Goal: Find specific page/section: Find specific page/section

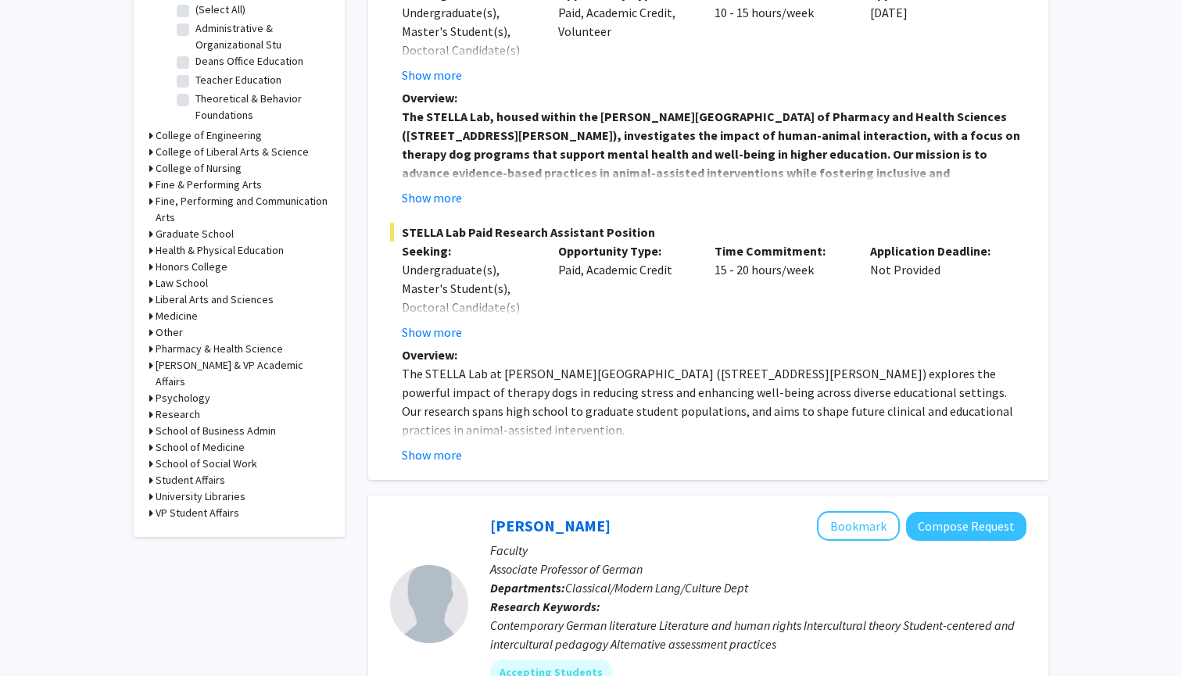
scroll to position [527, 0]
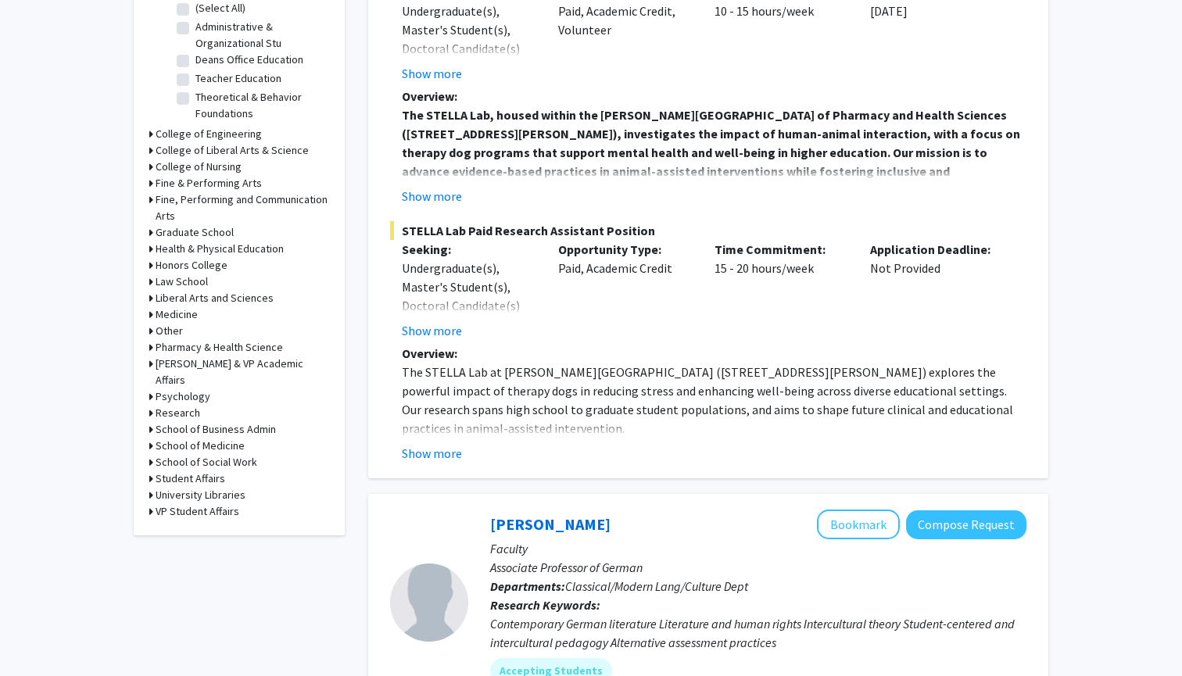
click at [149, 438] on icon at bounding box center [151, 446] width 4 height 16
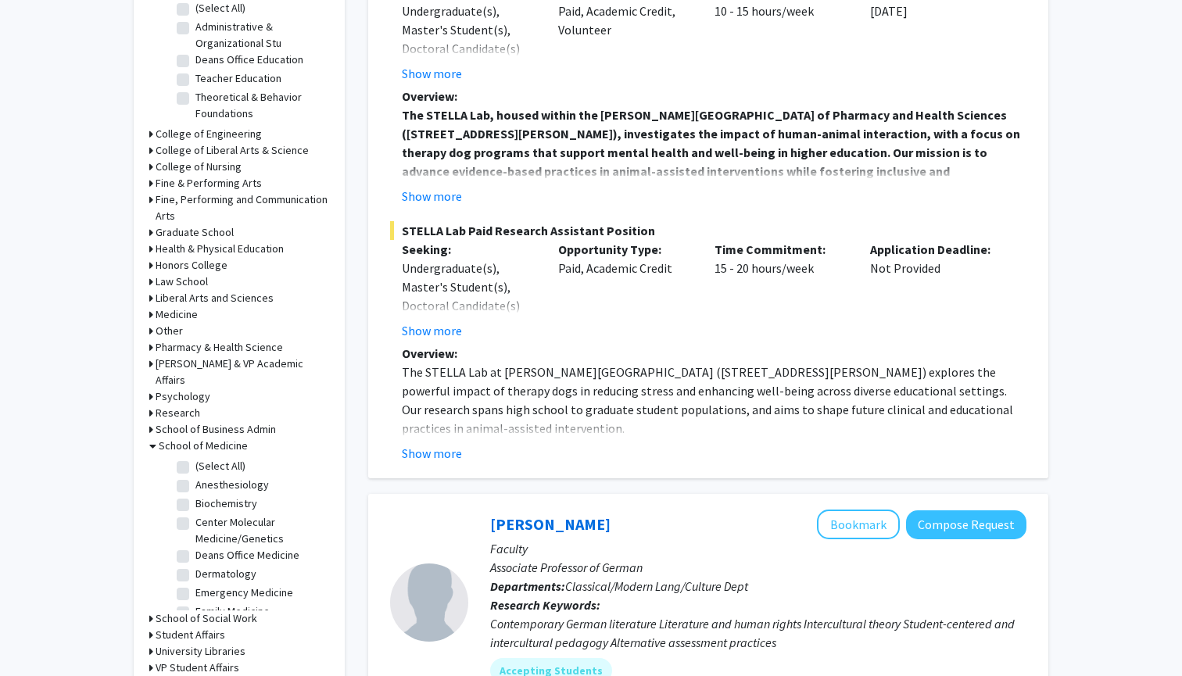
scroll to position [0, 0]
click at [195, 458] on label "(Select All)" at bounding box center [220, 466] width 50 height 16
click at [195, 458] on input "(Select All)" at bounding box center [200, 463] width 10 height 10
checkbox input "true"
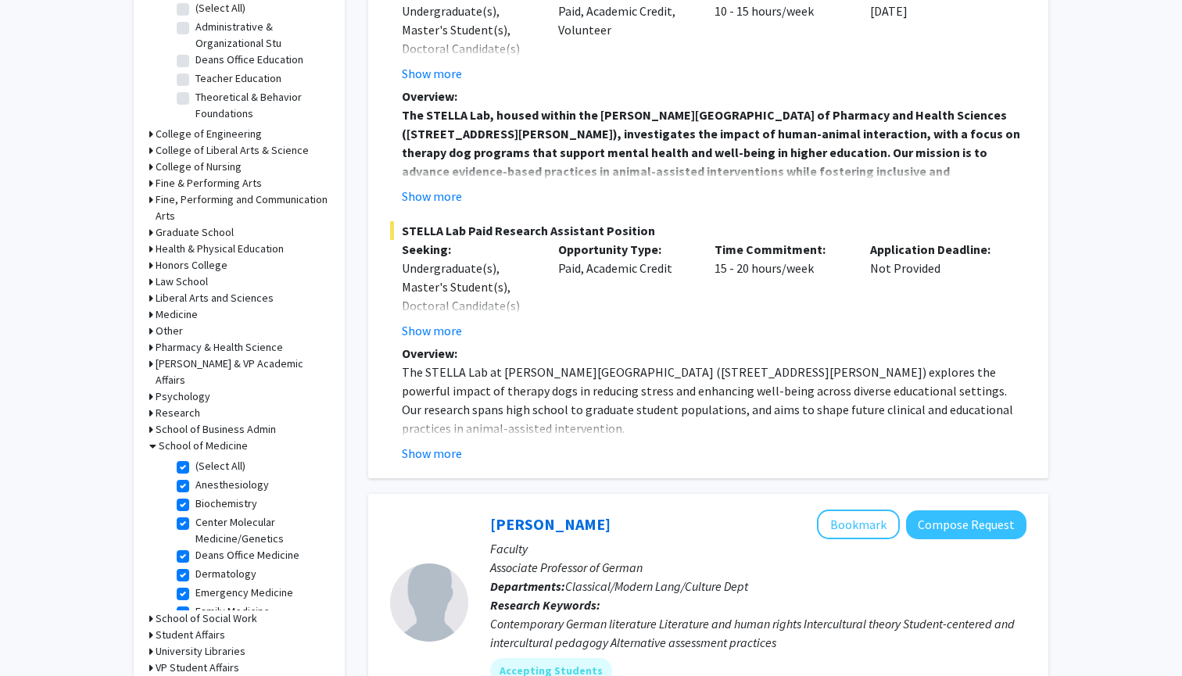
checkbox input "true"
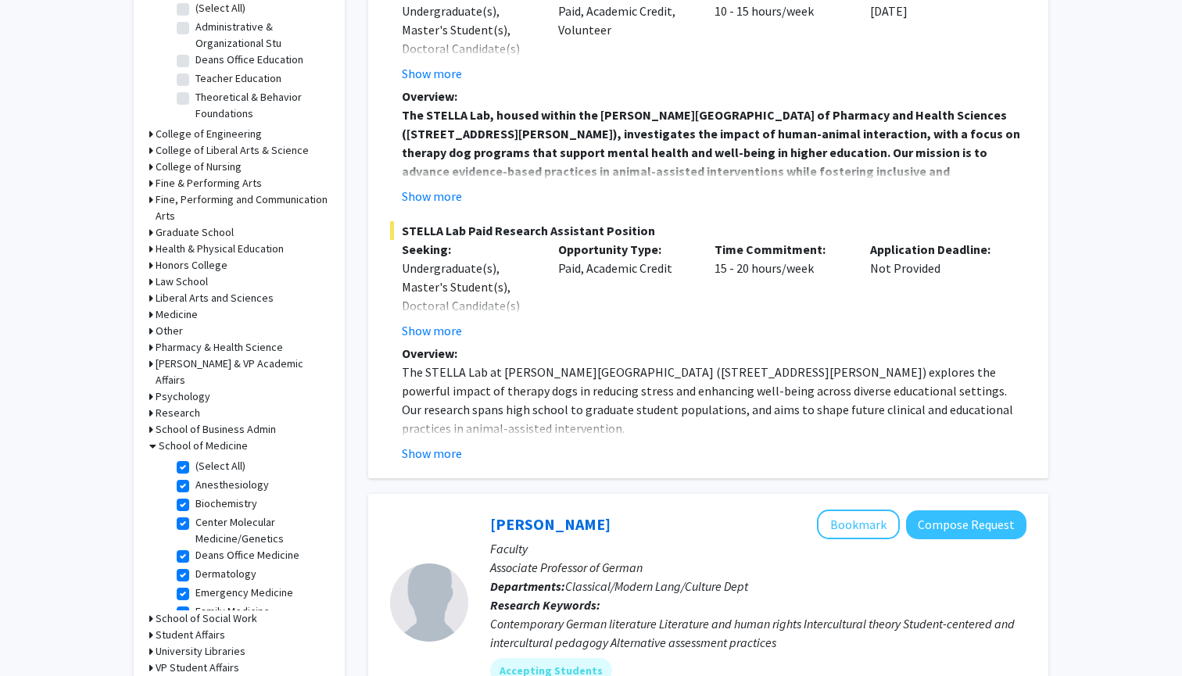
checkbox input "true"
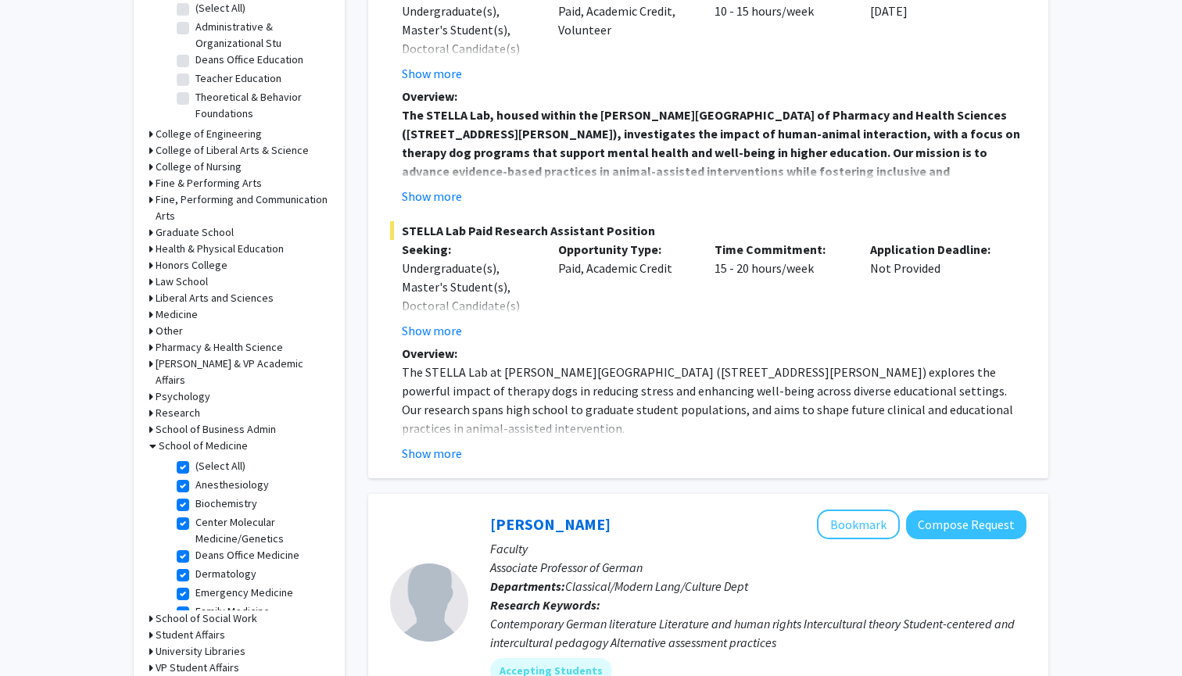
checkbox input "true"
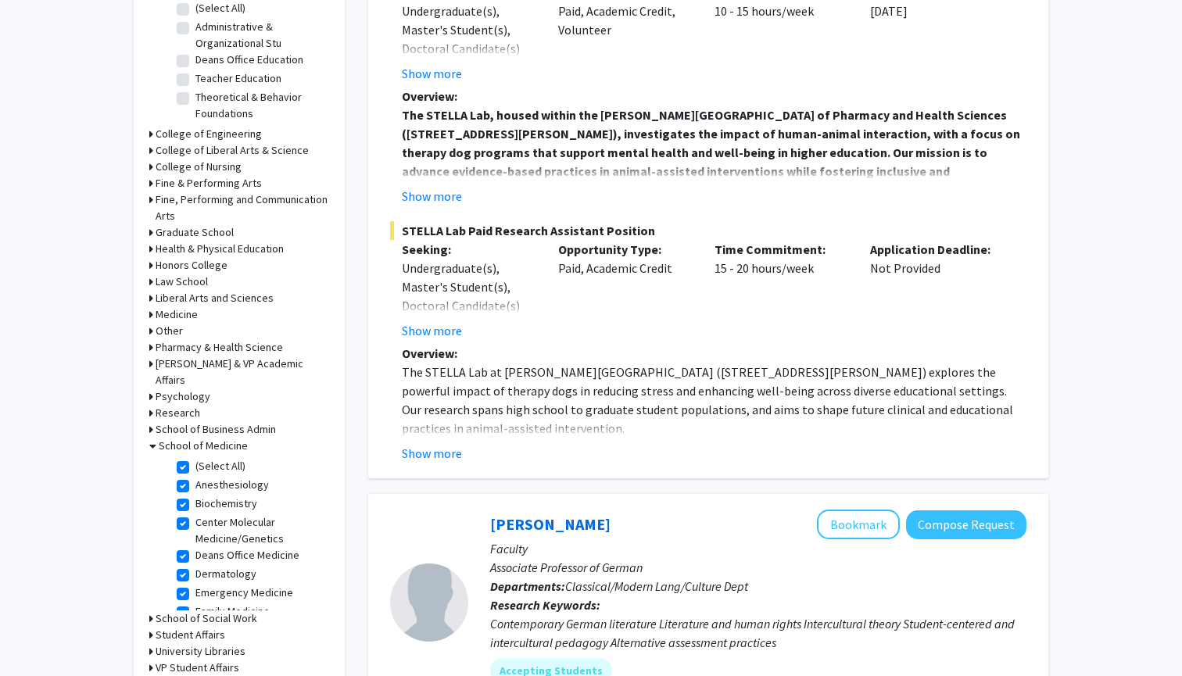
checkbox input "true"
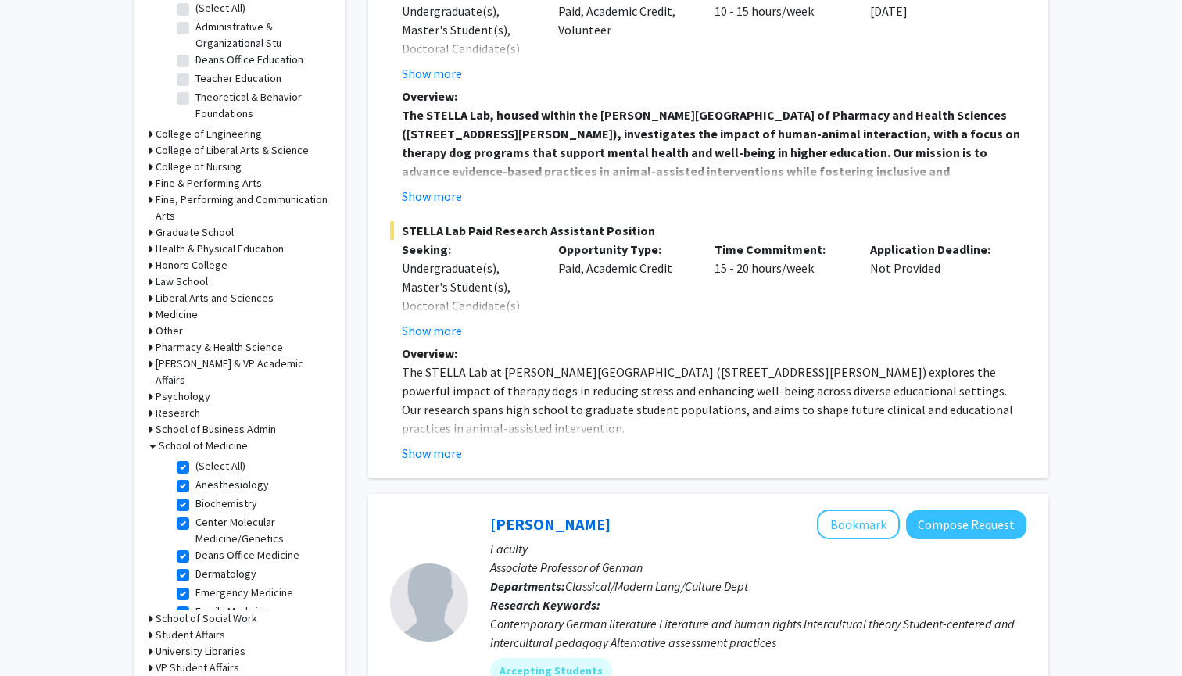
checkbox input "true"
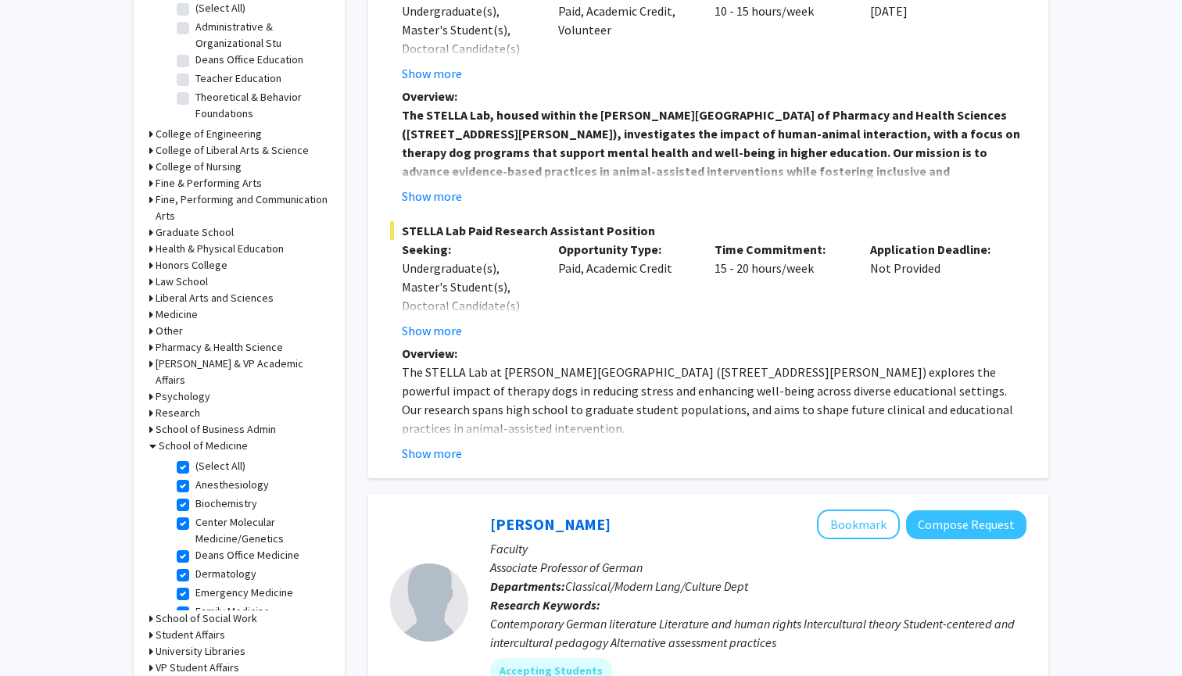
checkbox input "true"
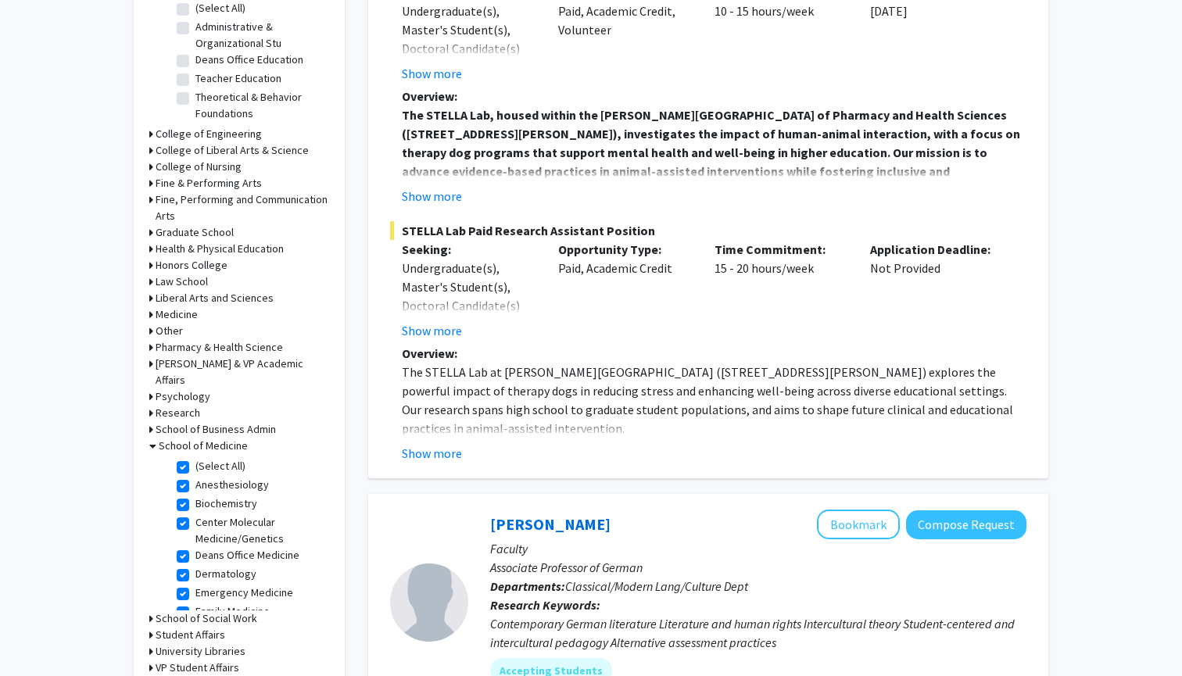
checkbox input "true"
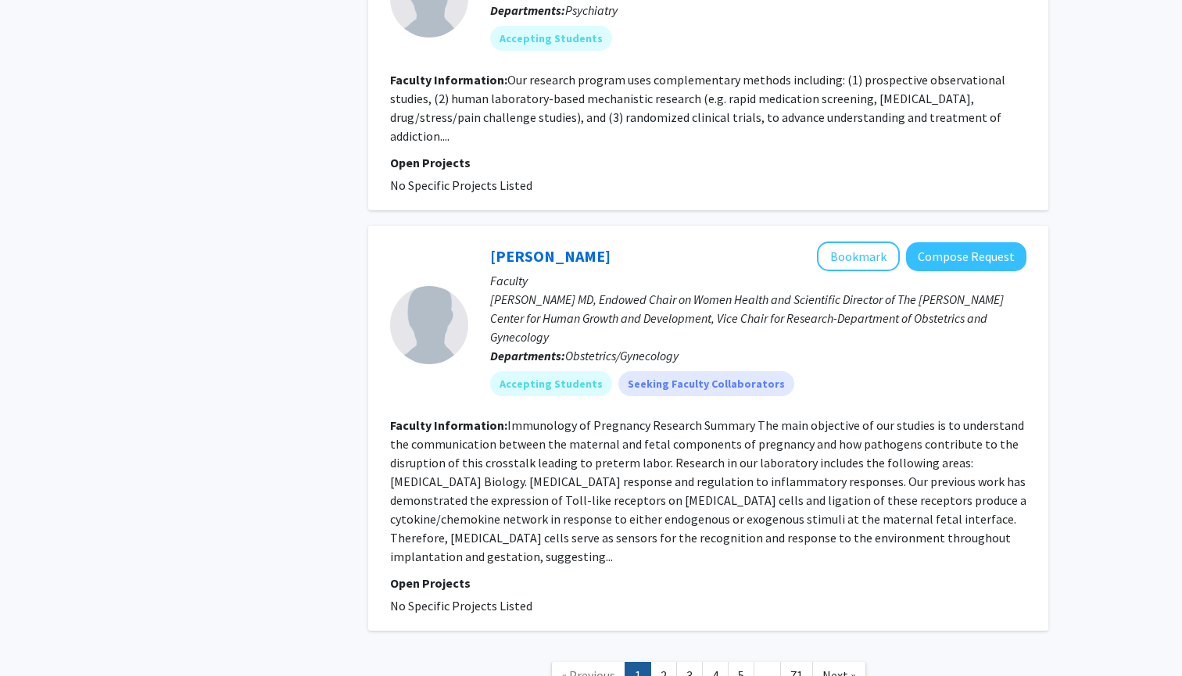
scroll to position [3753, 0]
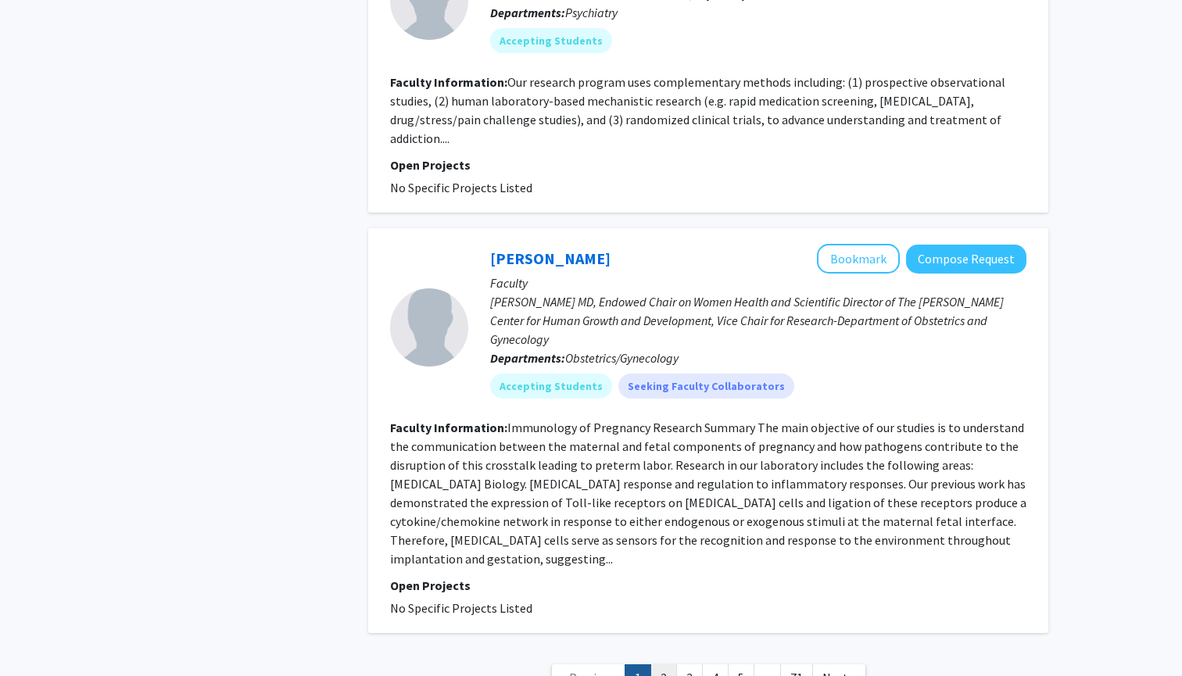
click at [602, 620] on link "2" at bounding box center [663, 678] width 27 height 27
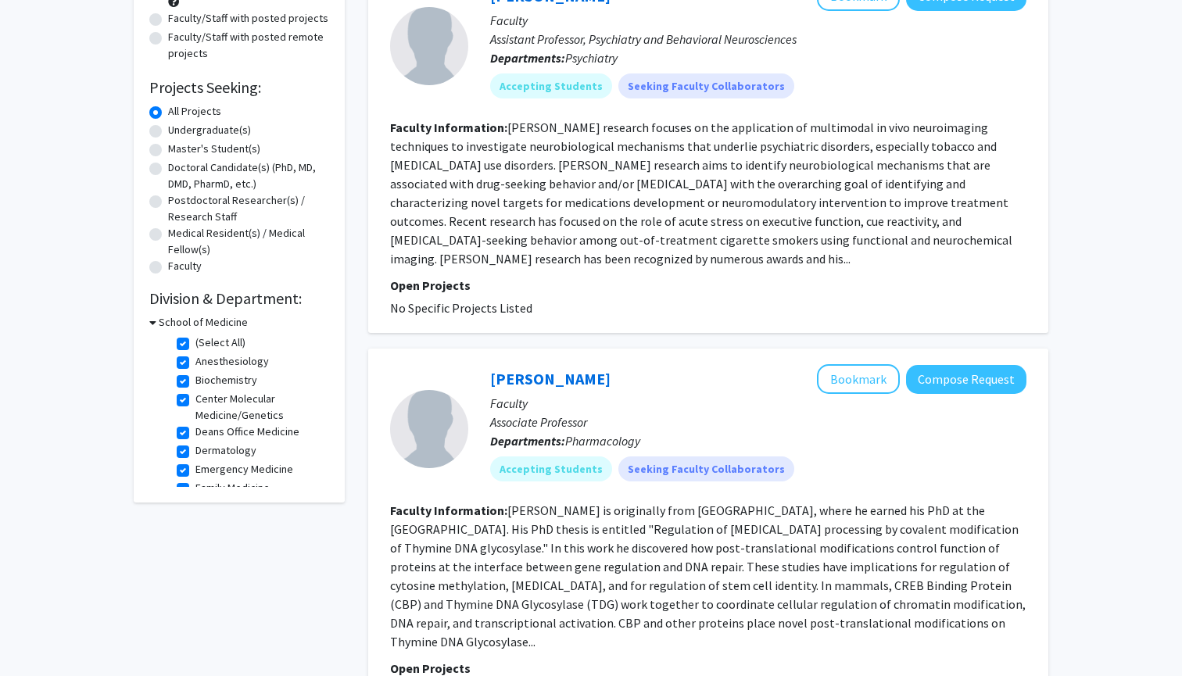
scroll to position [236, 0]
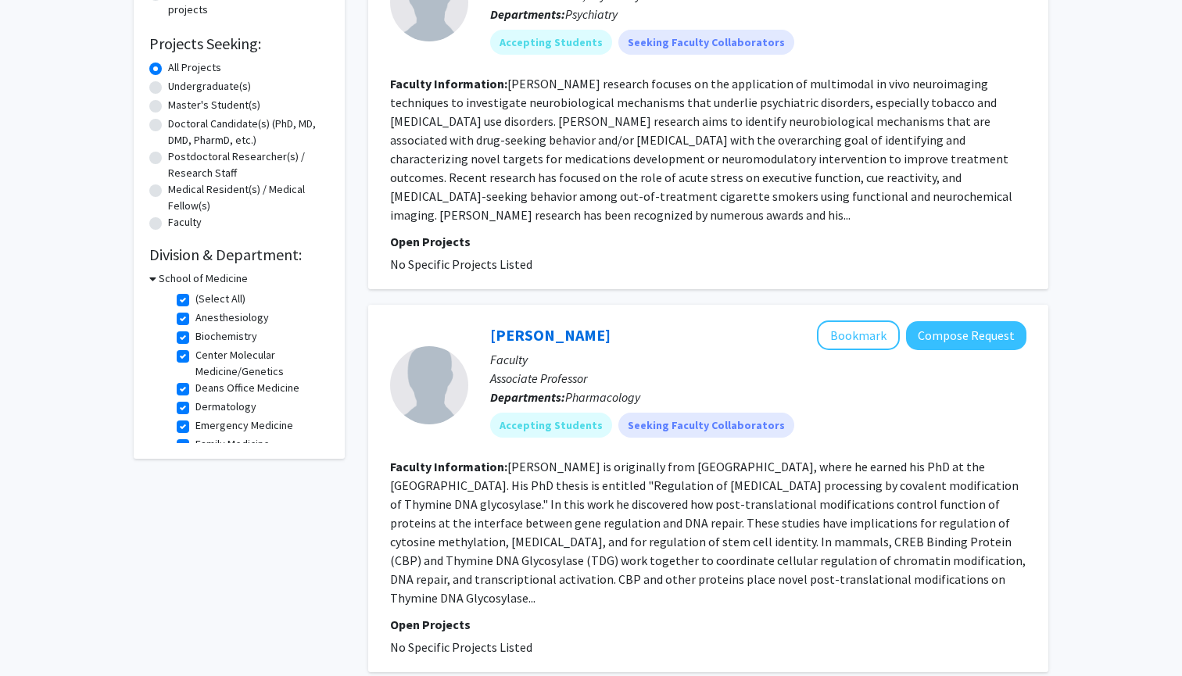
click at [195, 321] on label "Anesthesiology" at bounding box center [231, 318] width 73 height 16
click at [195, 320] on input "Anesthesiology" at bounding box center [200, 315] width 10 height 10
checkbox input "false"
checkbox input "true"
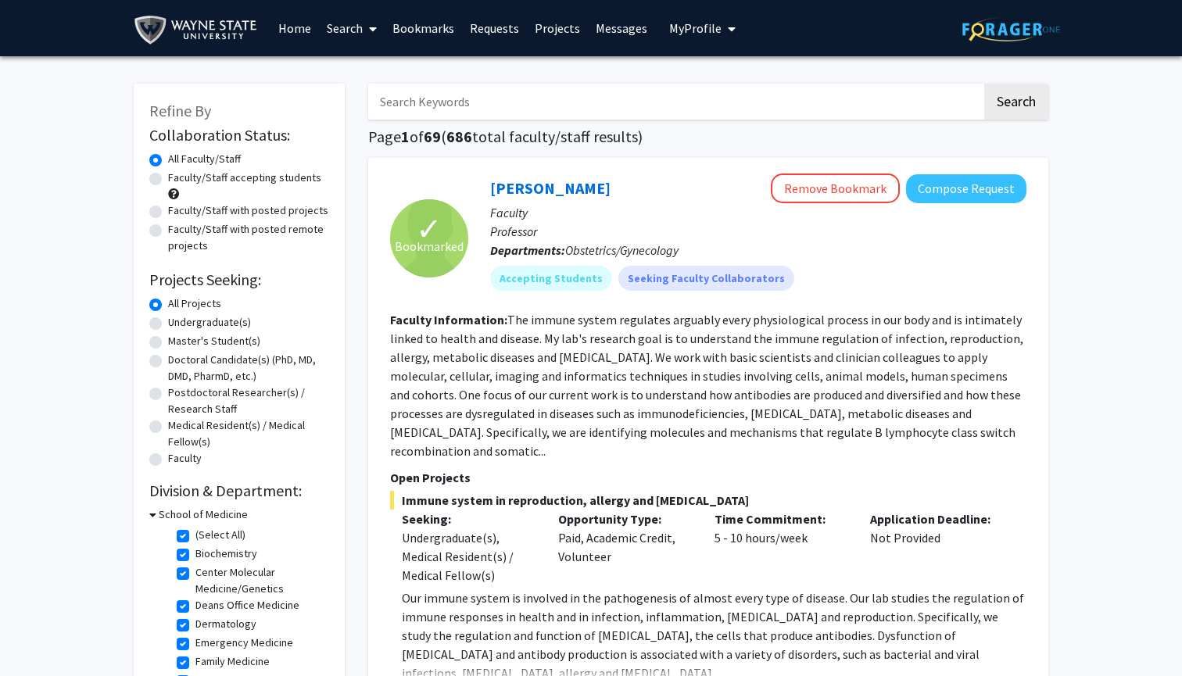
click at [195, 538] on label "(Select All)" at bounding box center [220, 535] width 50 height 16
click at [195, 537] on input "(Select All)" at bounding box center [200, 532] width 10 height 10
checkbox input "false"
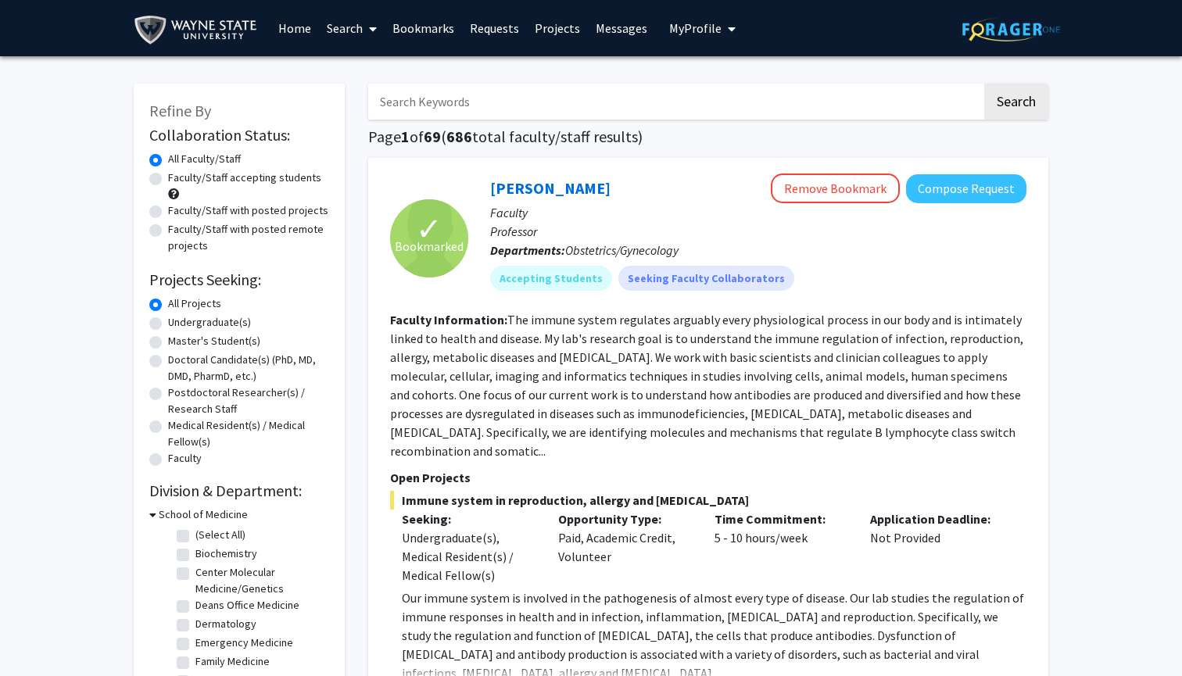
checkbox input "false"
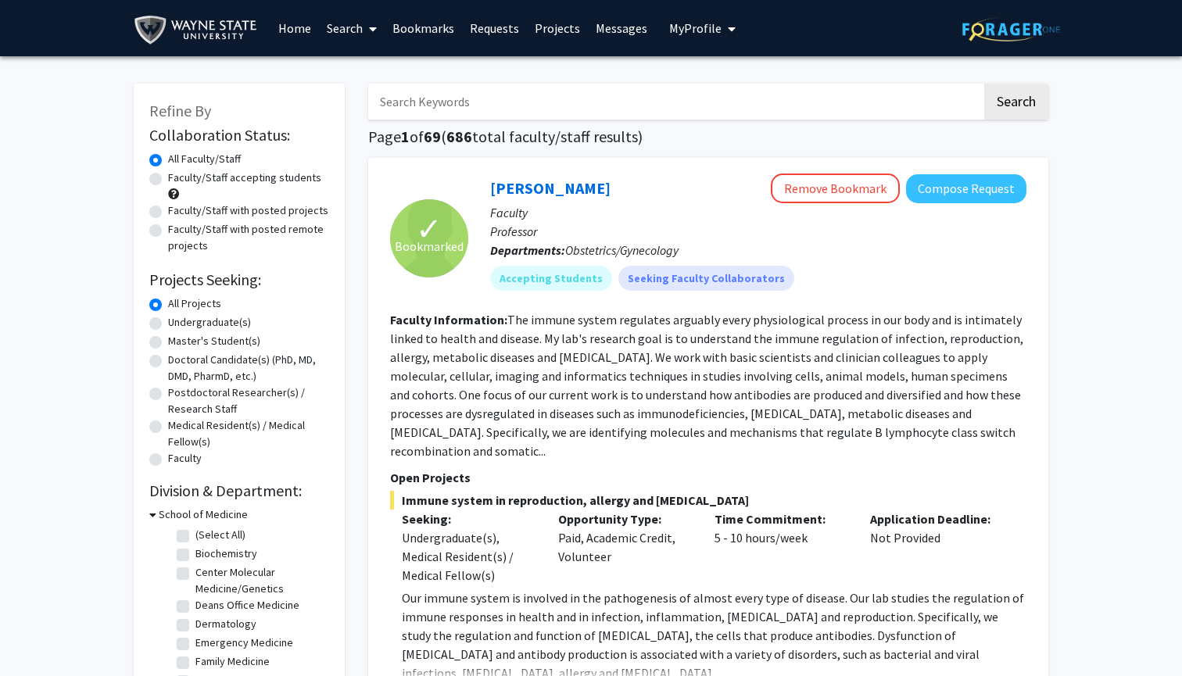
checkbox input "false"
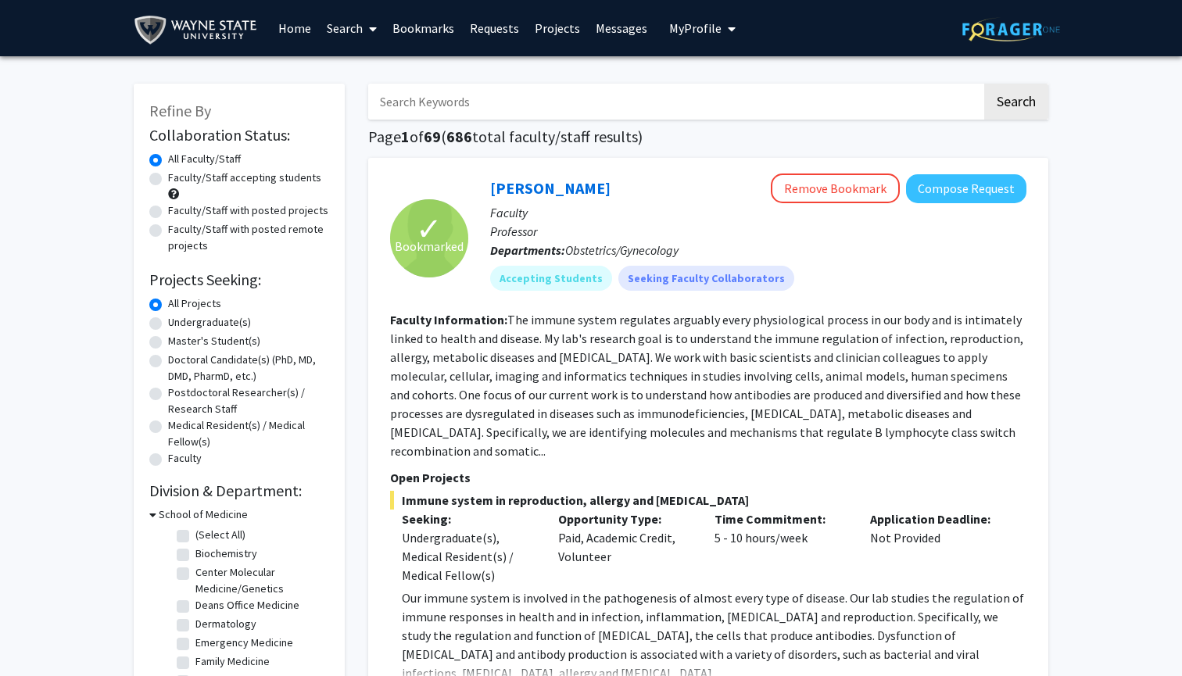
checkbox input "false"
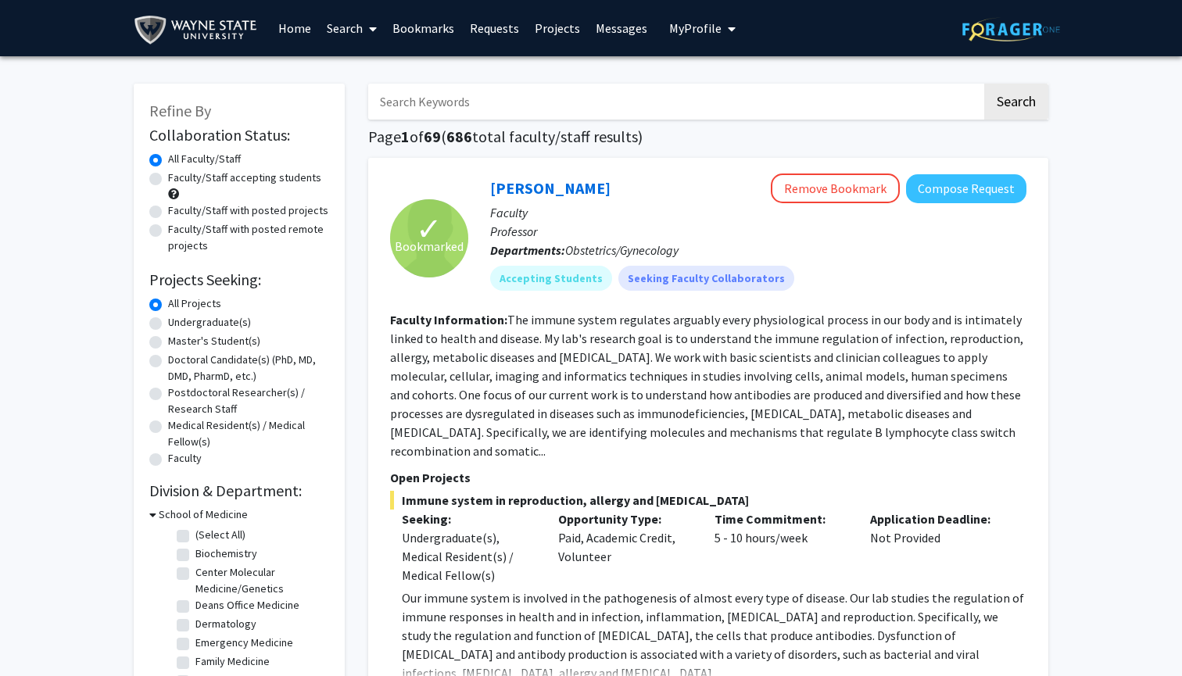
checkbox input "false"
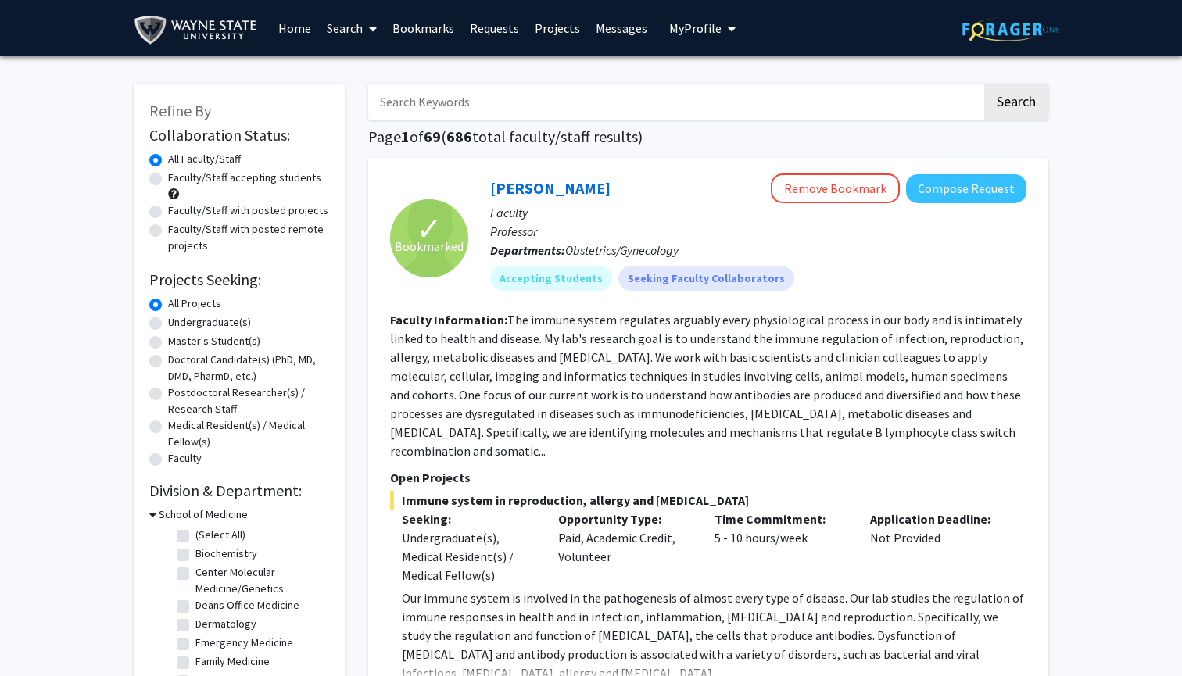
checkbox input "false"
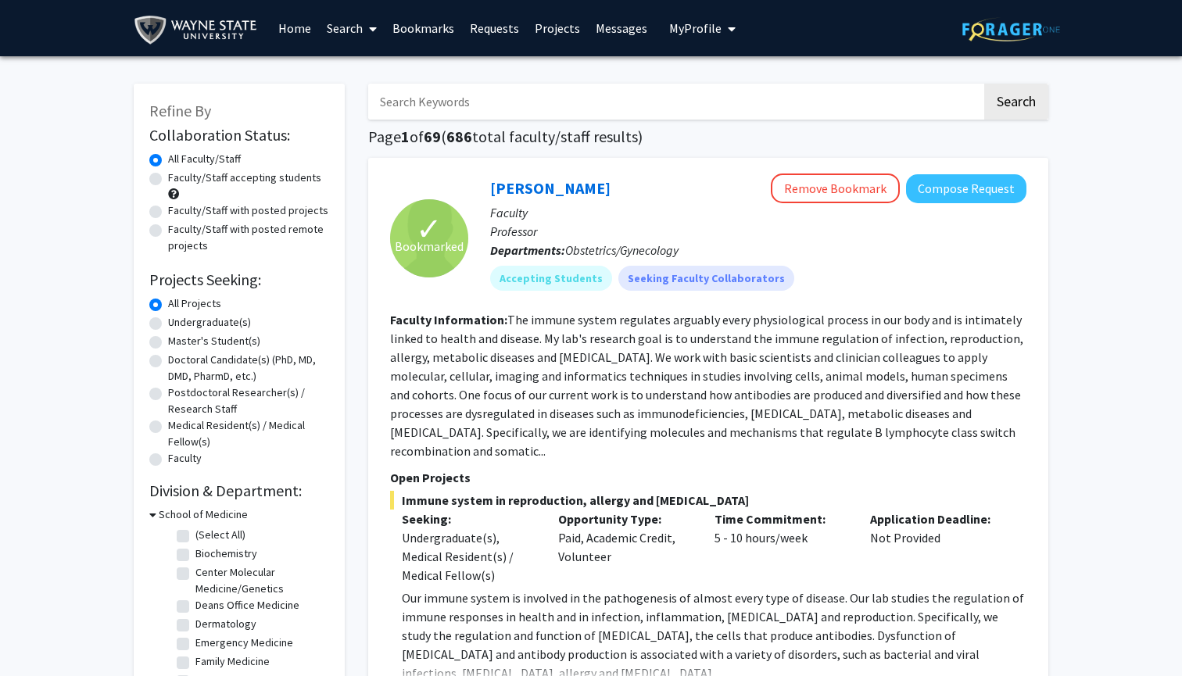
checkbox input "false"
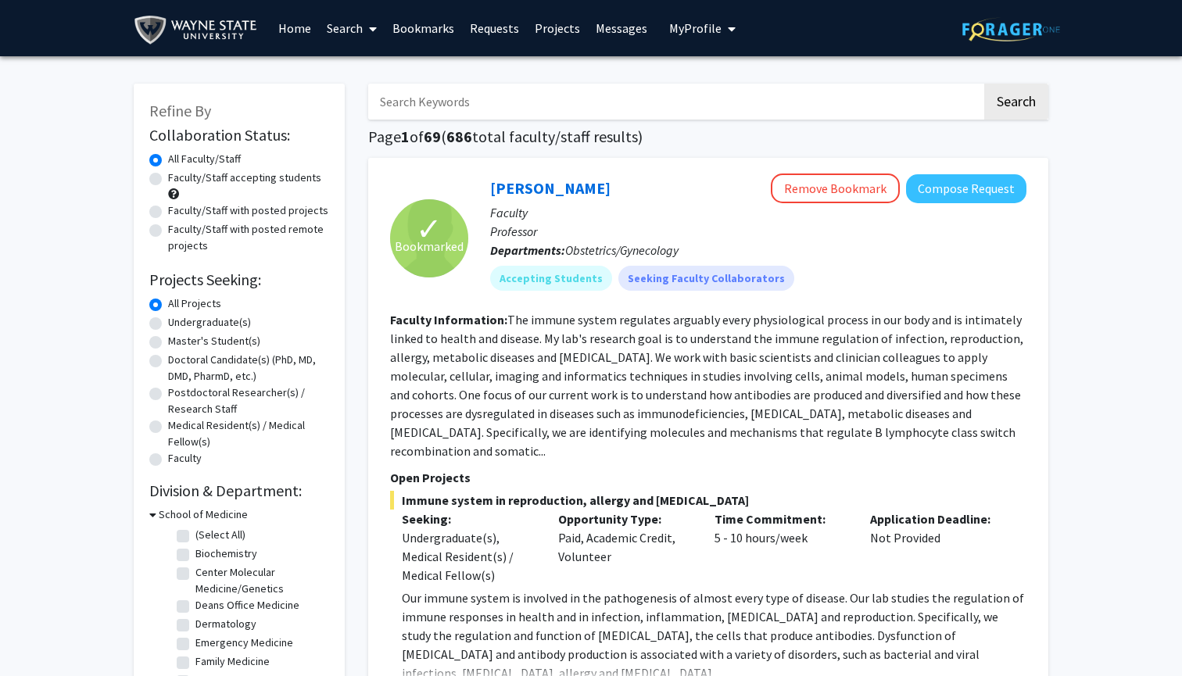
checkbox input "false"
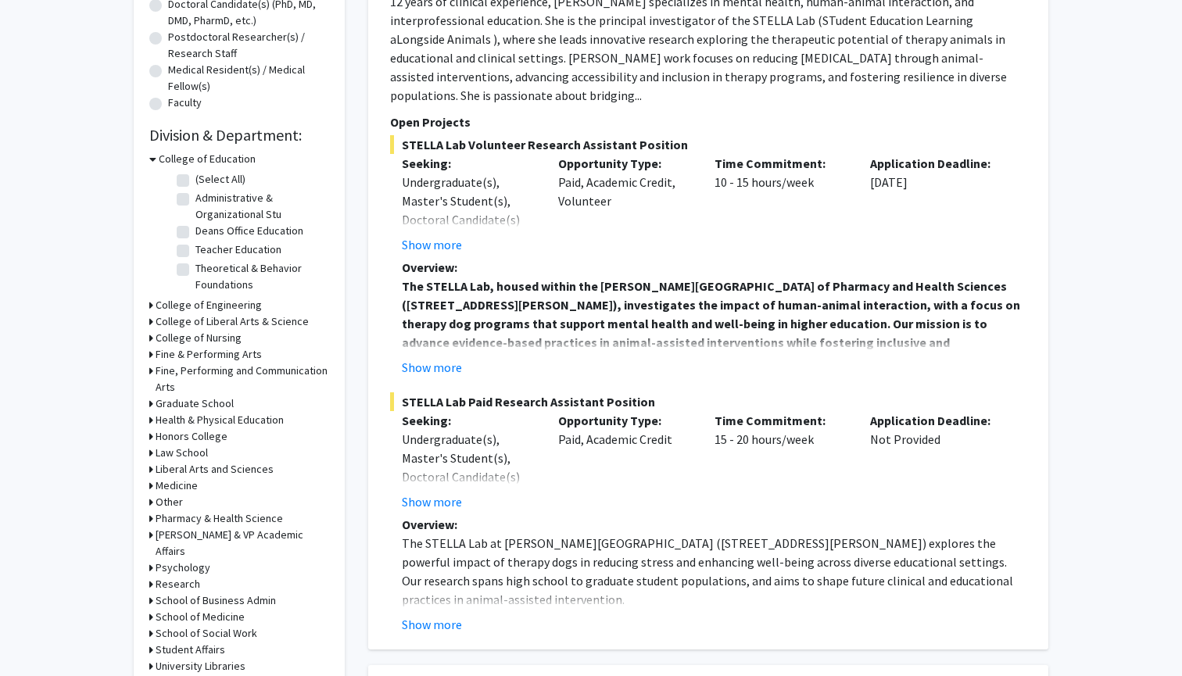
scroll to position [449, 0]
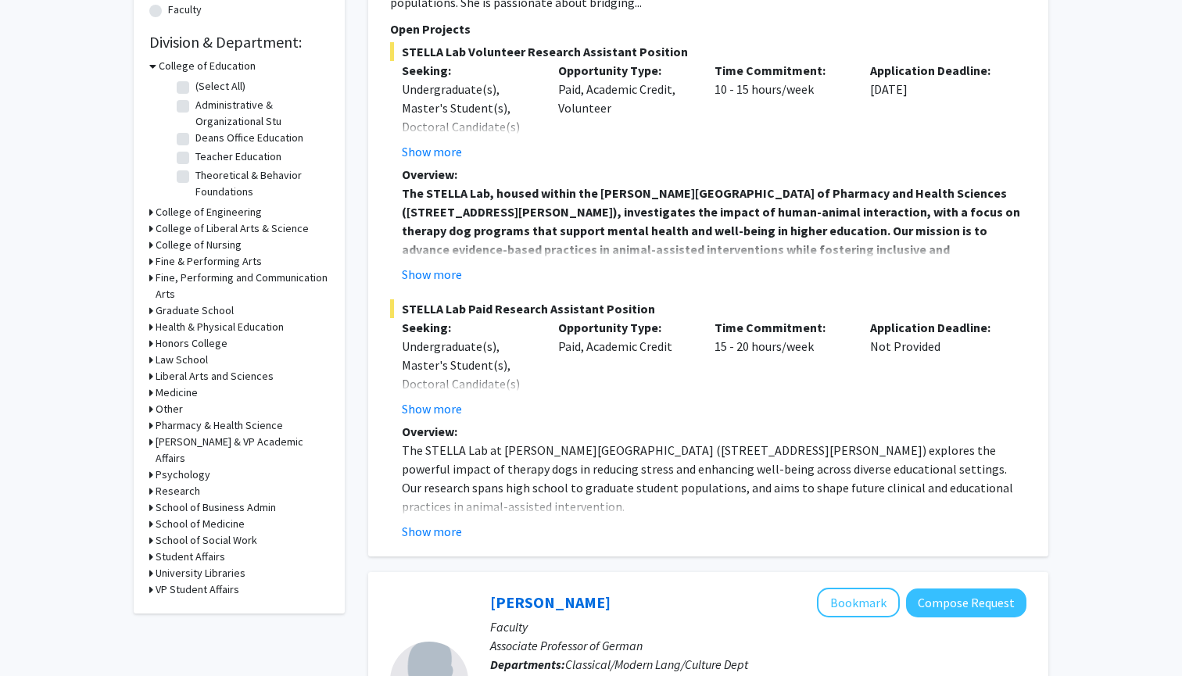
click at [149, 510] on div "Refine By Collaboration Status: Collaboration Status All Faculty/Staff Collabor…" at bounding box center [239, 124] width 211 height 979
click at [151, 516] on icon at bounding box center [151, 524] width 4 height 16
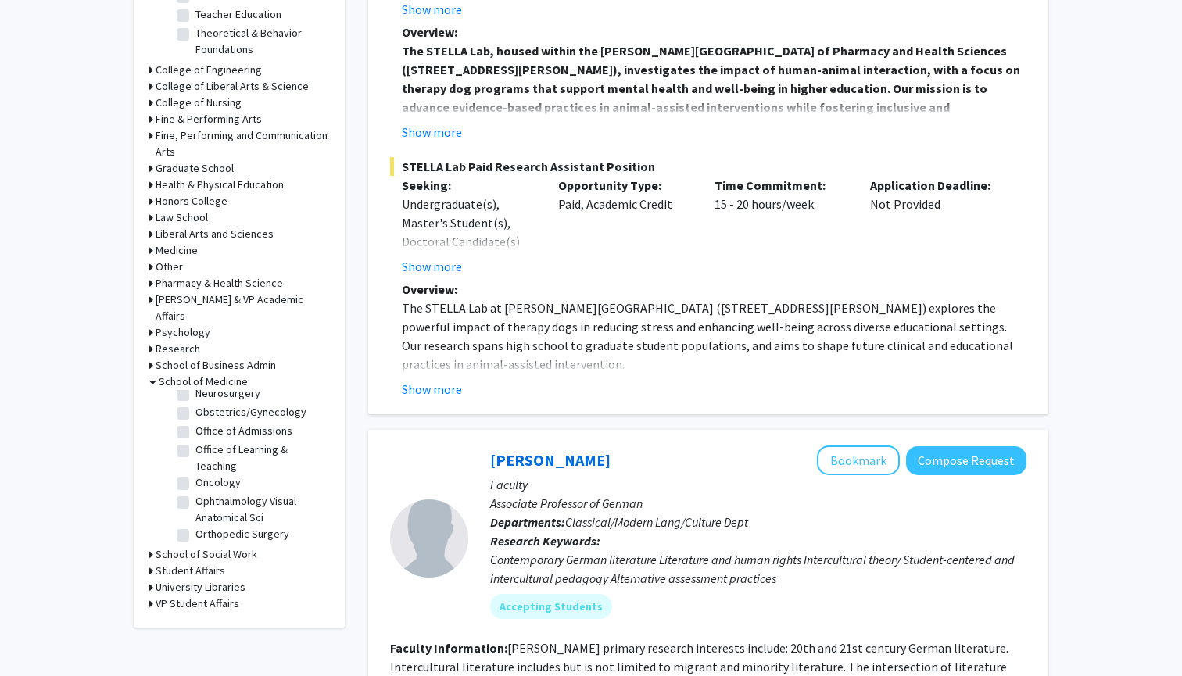
scroll to position [288, 0]
click at [234, 490] on label "Ophthalmology Visual Anatomical Sci" at bounding box center [260, 506] width 130 height 33
click at [206, 490] on input "Ophthalmology Visual Anatomical Sci" at bounding box center [200, 495] width 10 height 10
checkbox input "true"
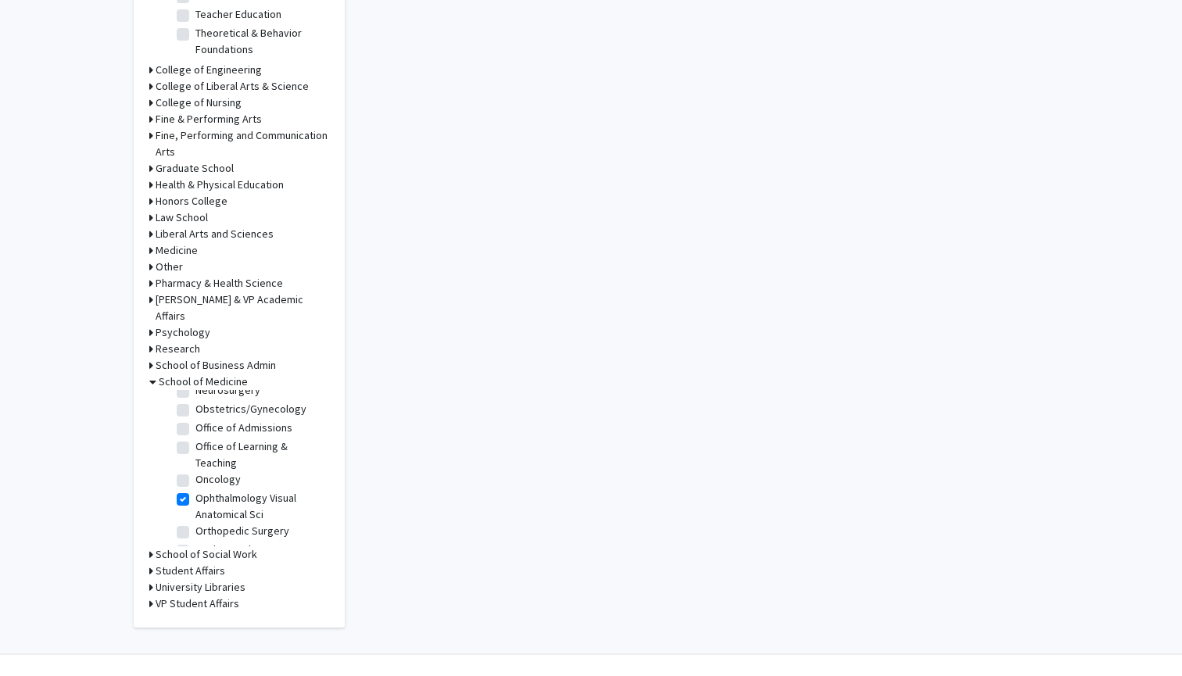
checkbox input "true"
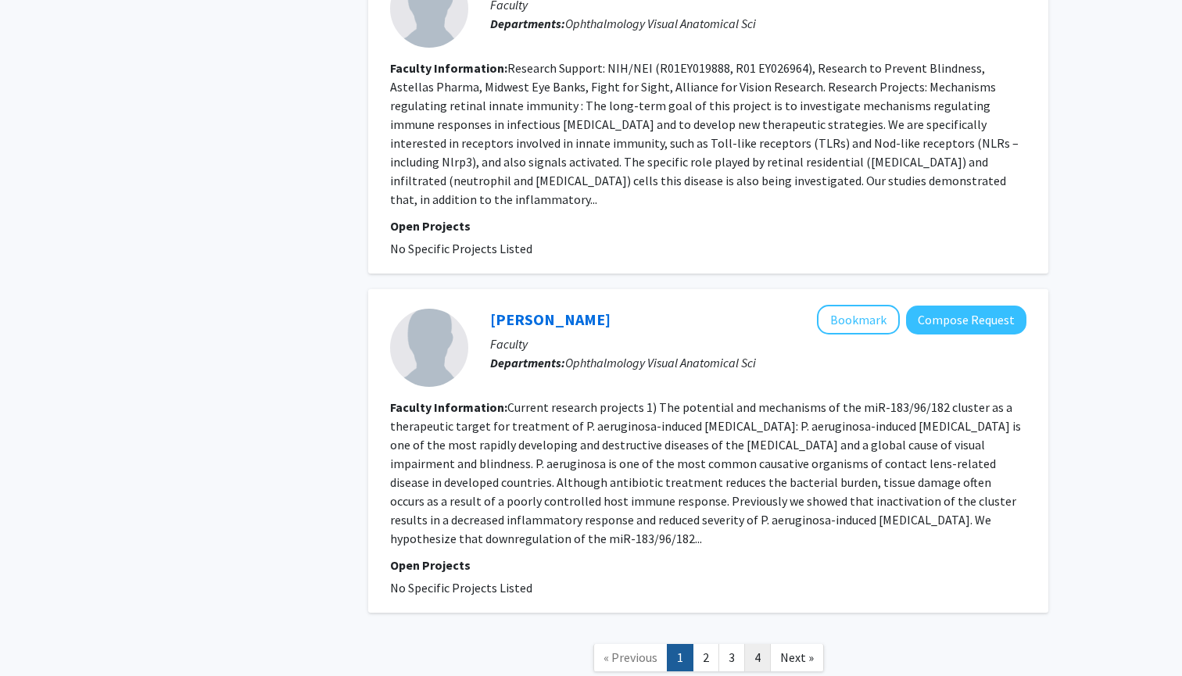
scroll to position [2946, 0]
click at [602, 620] on link "2" at bounding box center [706, 659] width 27 height 27
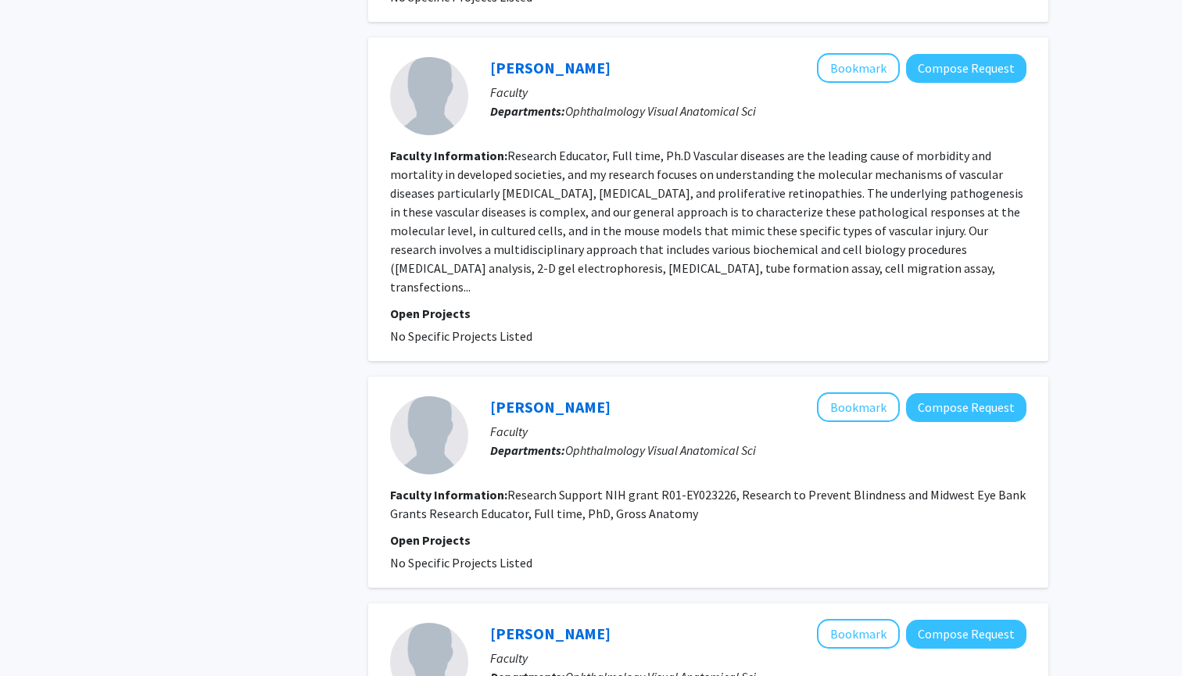
scroll to position [2756, 0]
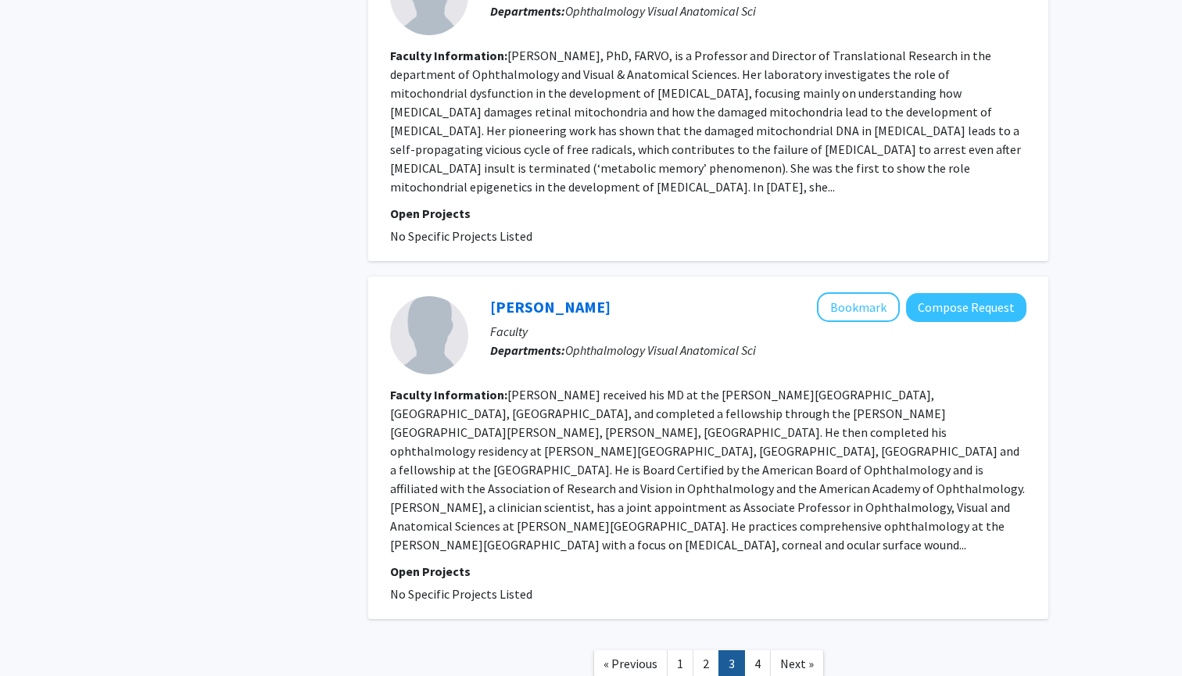
scroll to position [2220, 0]
click at [602, 620] on link "4" at bounding box center [757, 665] width 27 height 27
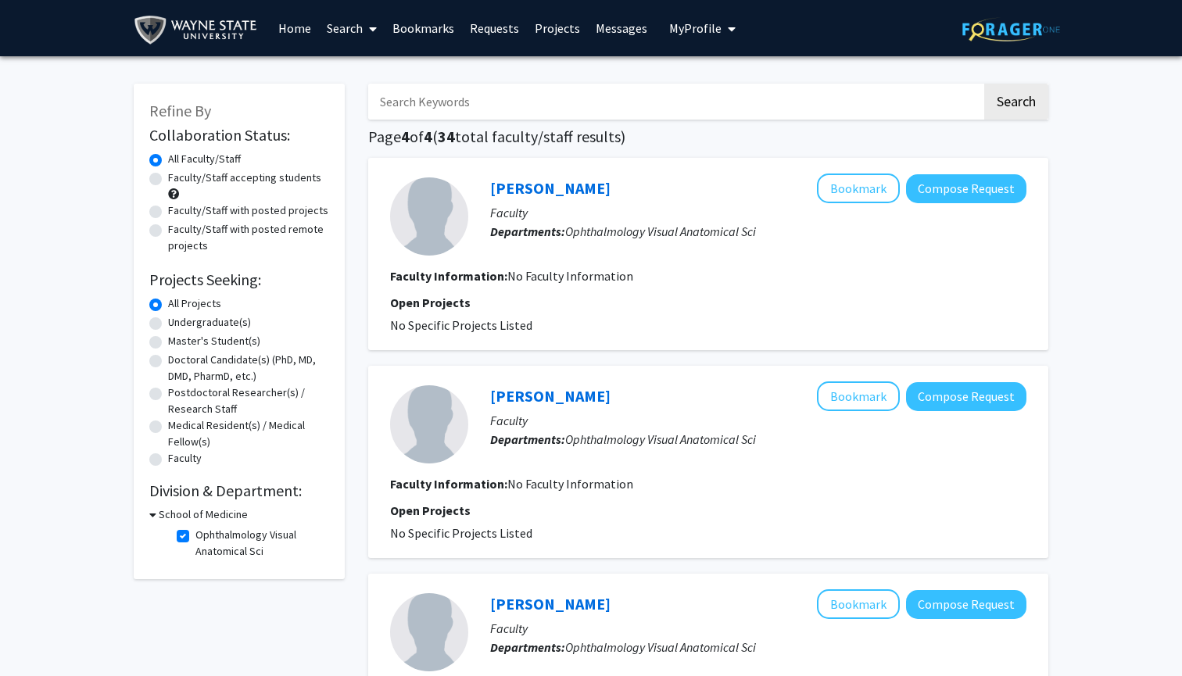
click at [195, 536] on label "Ophthalmology Visual Anatomical Sci" at bounding box center [260, 543] width 130 height 33
click at [195, 536] on input "Ophthalmology Visual Anatomical Sci" at bounding box center [200, 532] width 10 height 10
checkbox input "false"
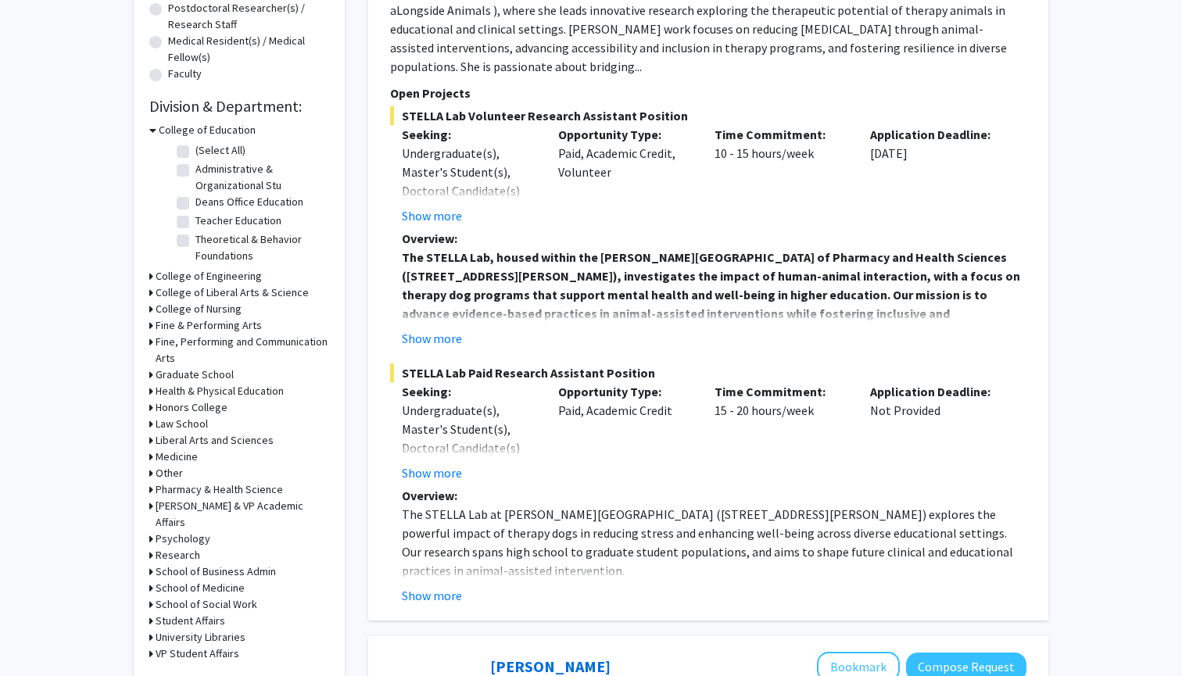
scroll to position [371, 0]
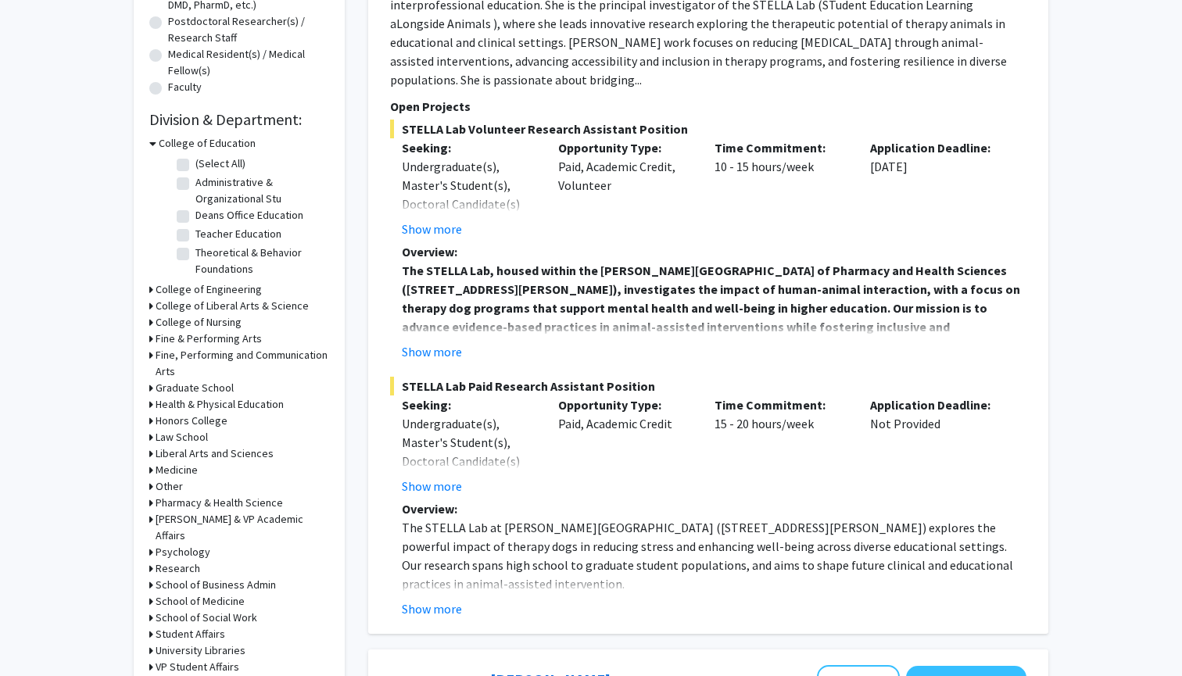
click at [149, 593] on icon at bounding box center [151, 601] width 4 height 16
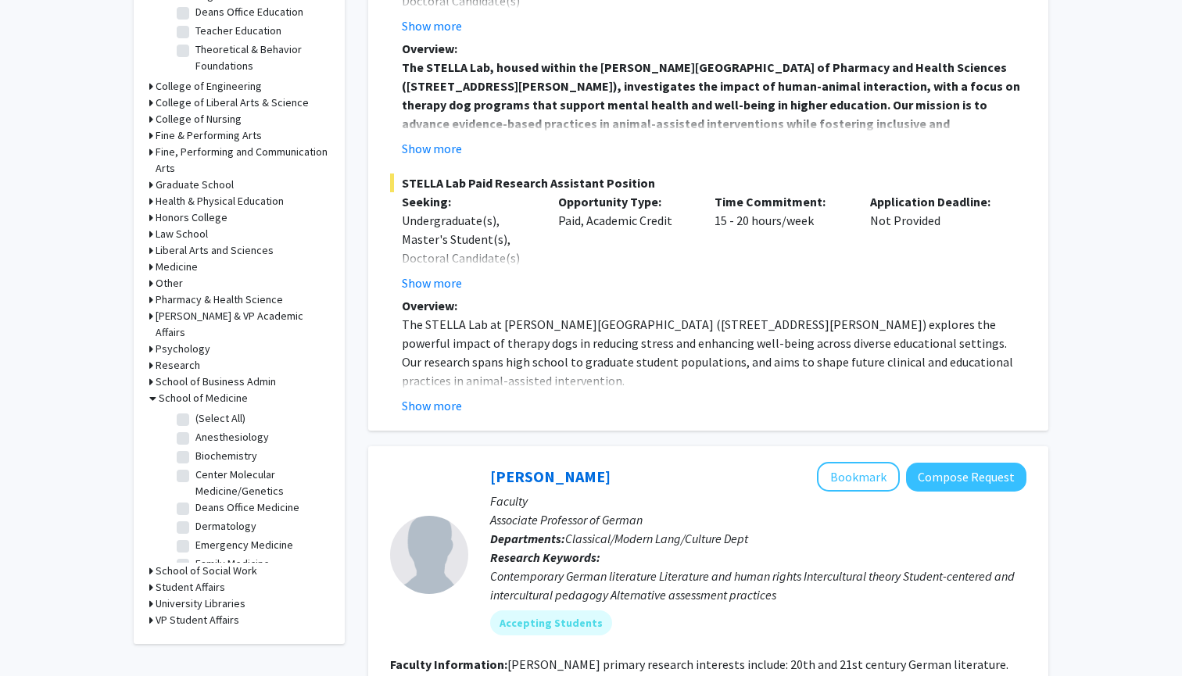
scroll to position [0, 0]
click at [148, 265] on div "Refine By Collaboration Status: Collaboration Status All Faculty/Staff Collabor…" at bounding box center [239, 76] width 211 height 1135
click at [152, 269] on icon at bounding box center [151, 267] width 4 height 16
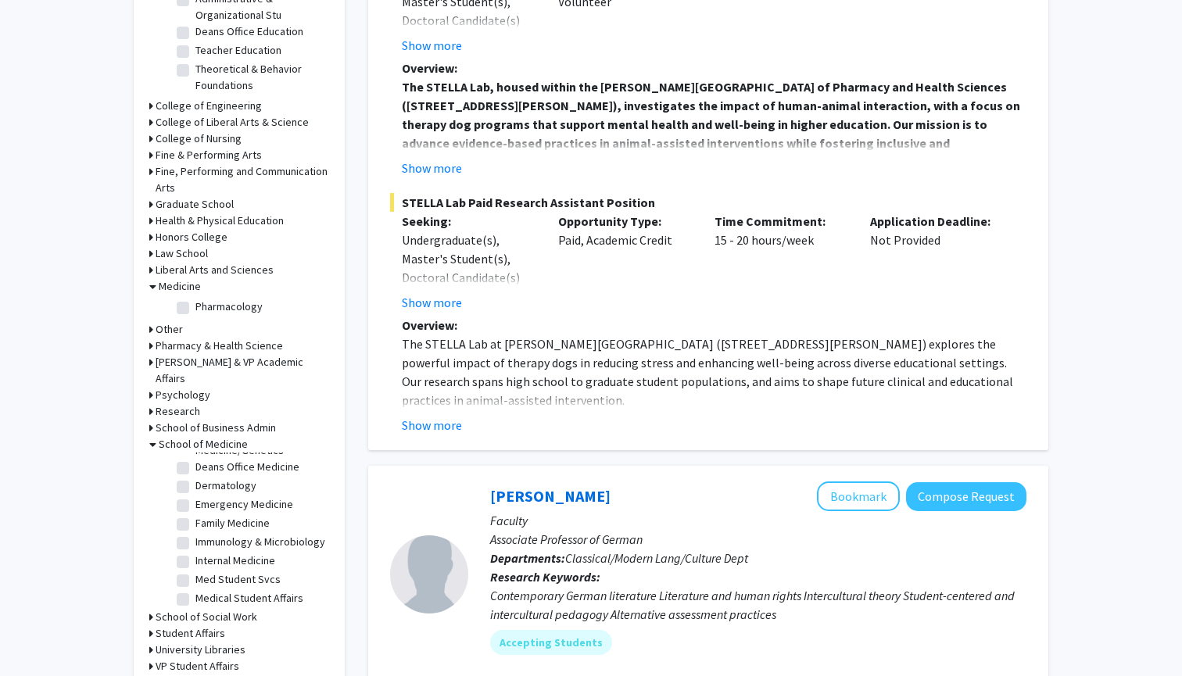
scroll to position [92, 0]
click at [238, 491] on label "Emergency Medicine" at bounding box center [244, 499] width 98 height 16
click at [206, 491] on input "Emergency Medicine" at bounding box center [200, 496] width 10 height 10
checkbox input "true"
